Goal: Transaction & Acquisition: Download file/media

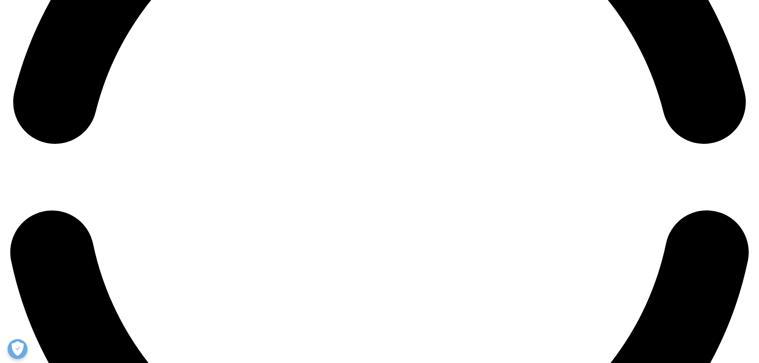
scroll to position [1713, 0]
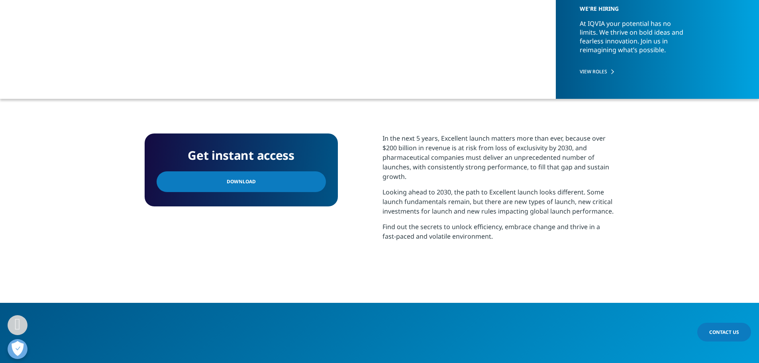
click at [263, 183] on link "Download" at bounding box center [241, 181] width 169 height 21
